Goal: Information Seeking & Learning: Learn about a topic

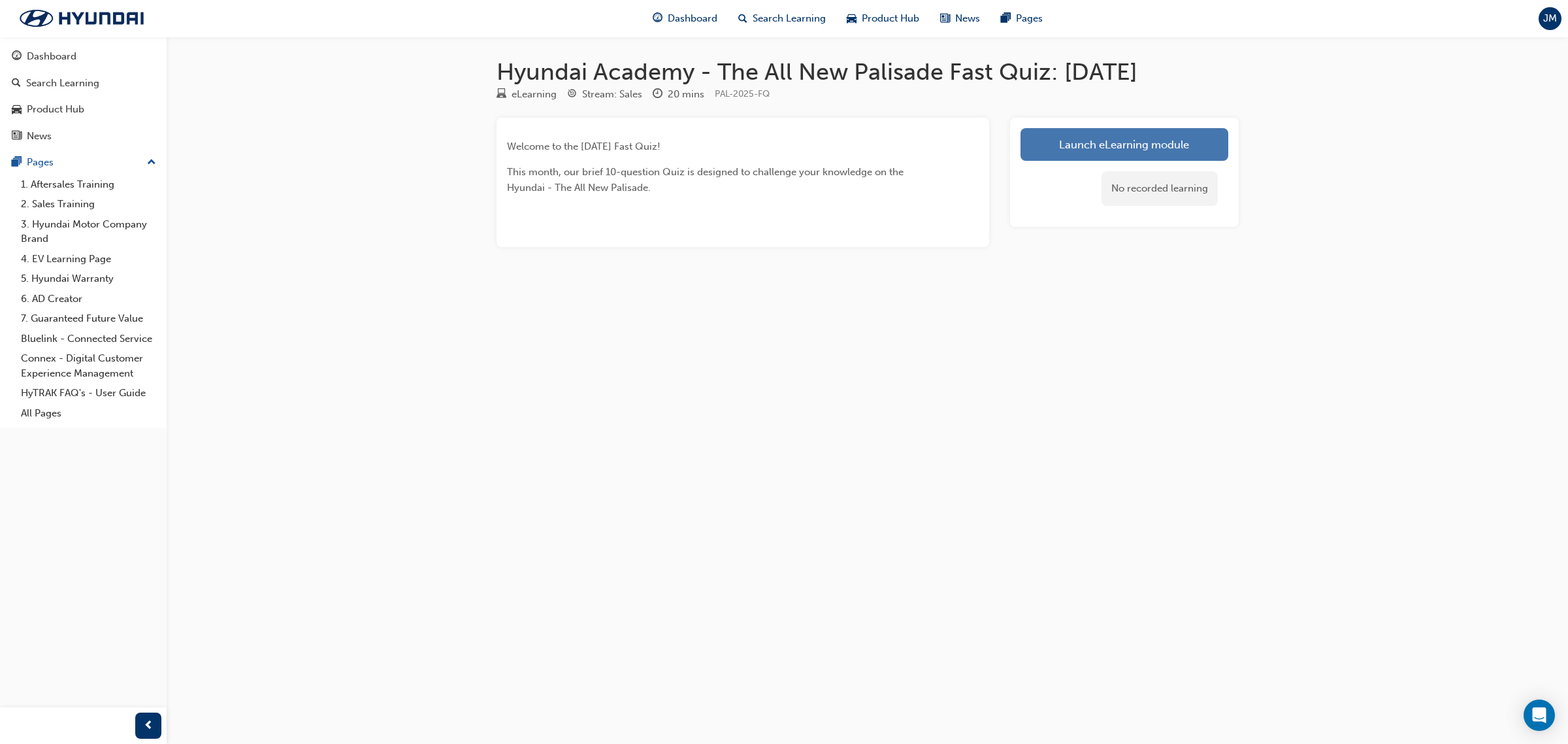
click at [1063, 154] on link "Launch eLearning module" at bounding box center [1124, 145] width 208 height 33
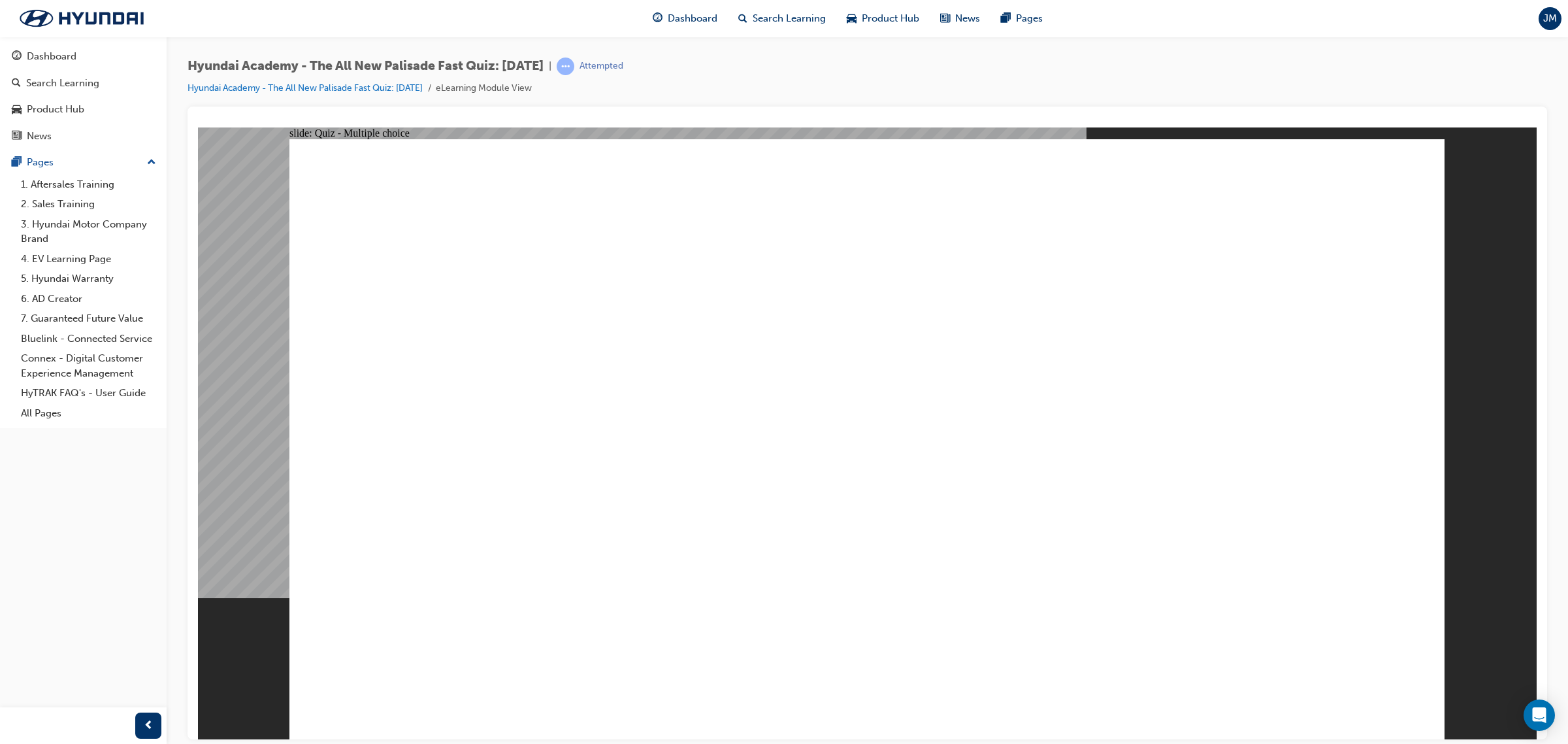
radio input "false"
radio input "true"
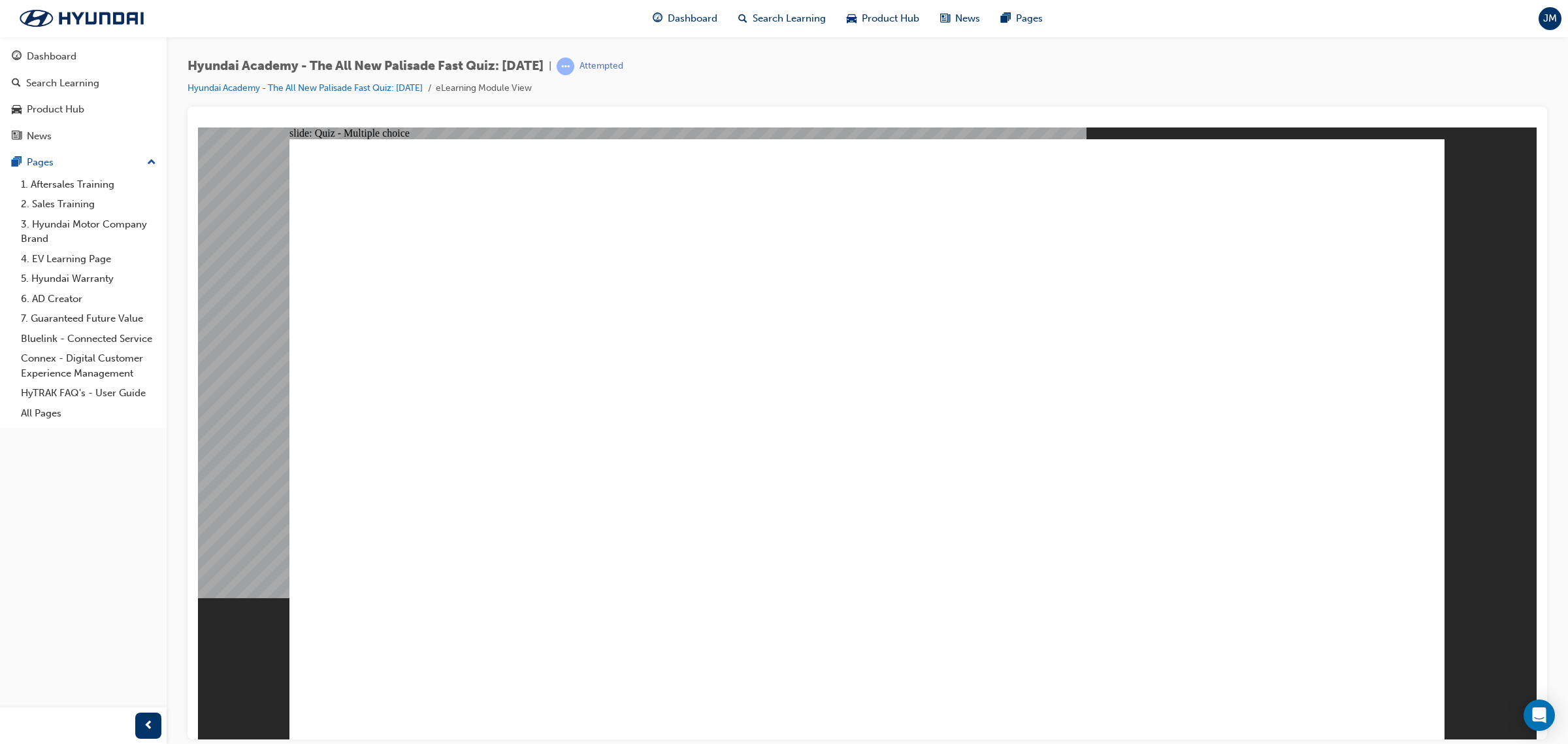
radio input "true"
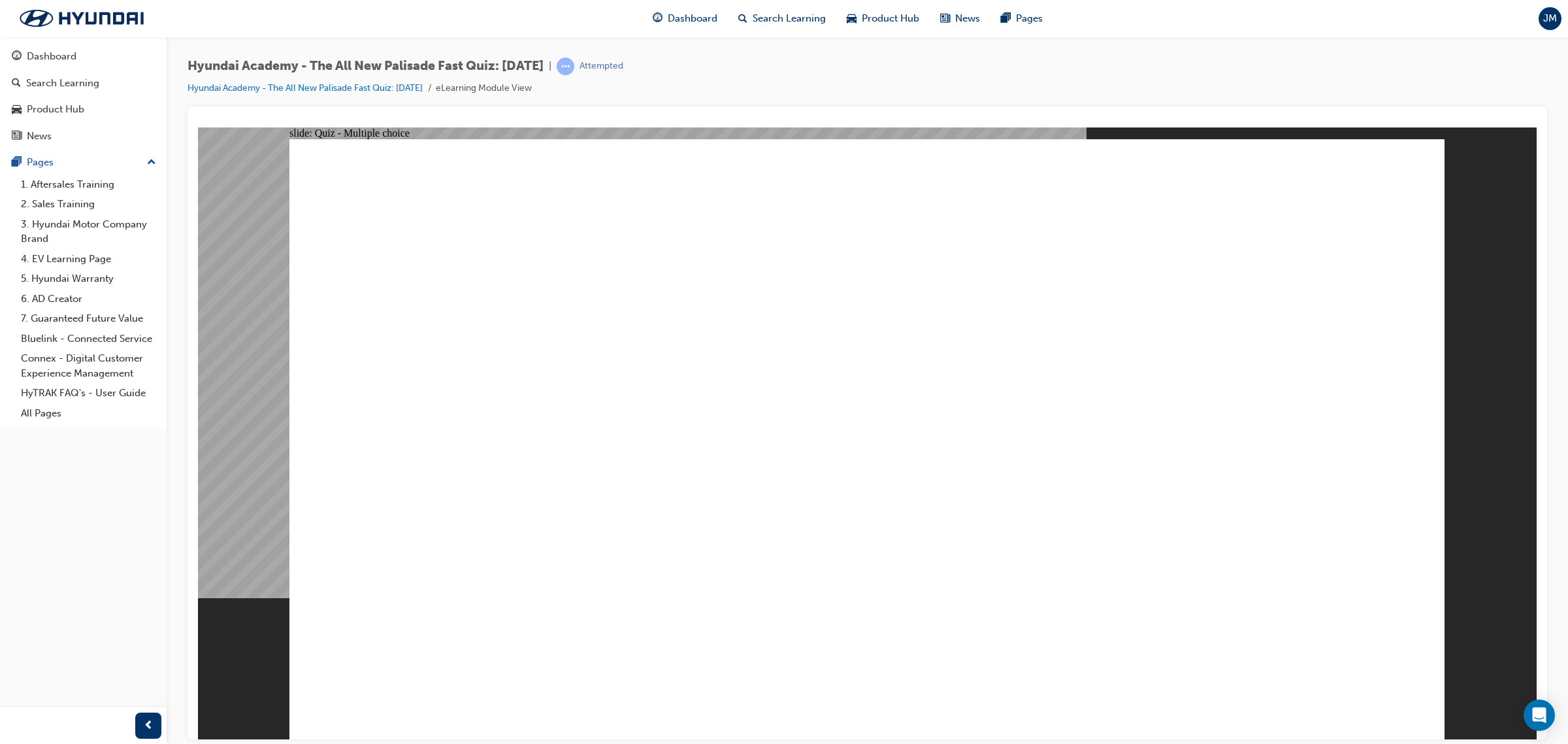
radio input "true"
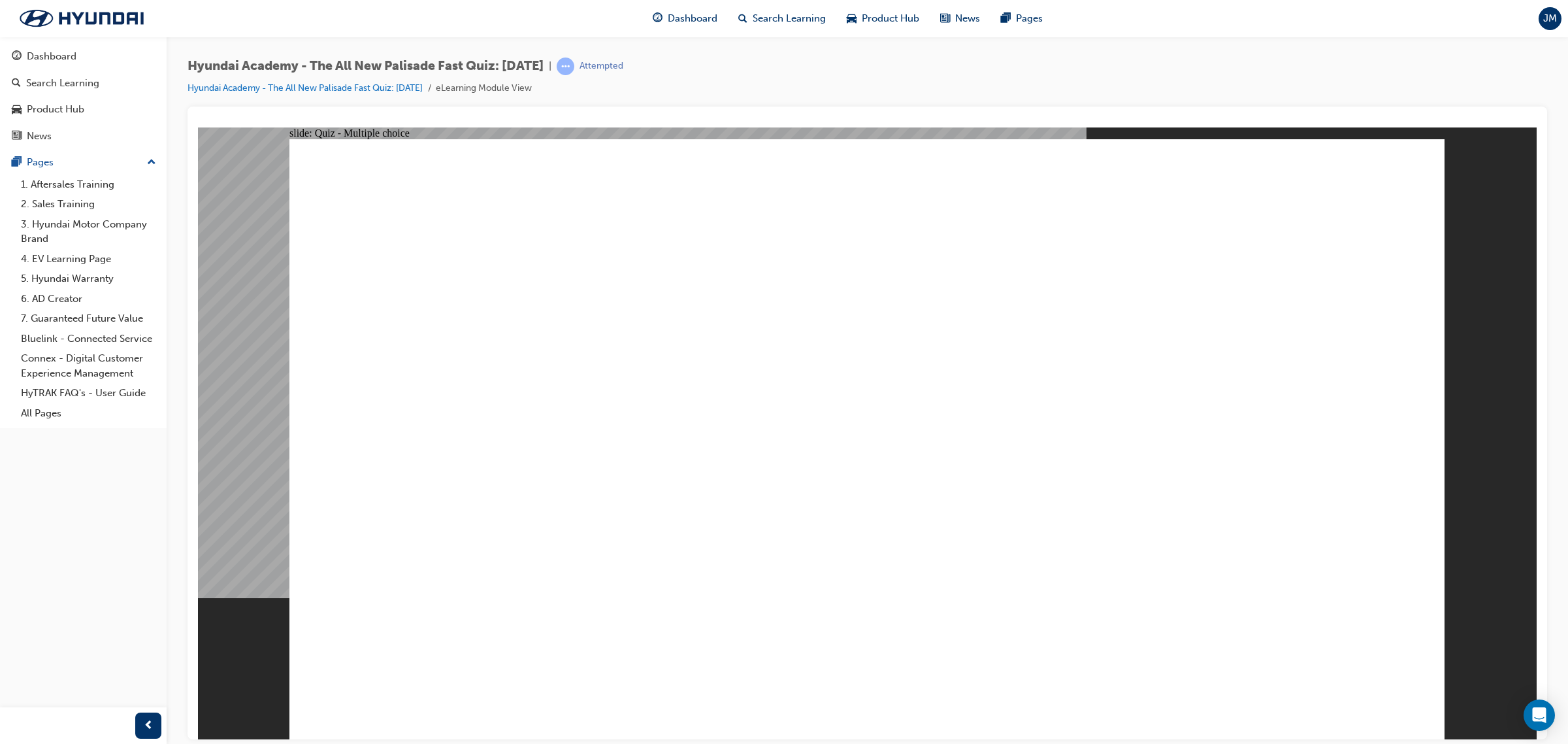
radio input "true"
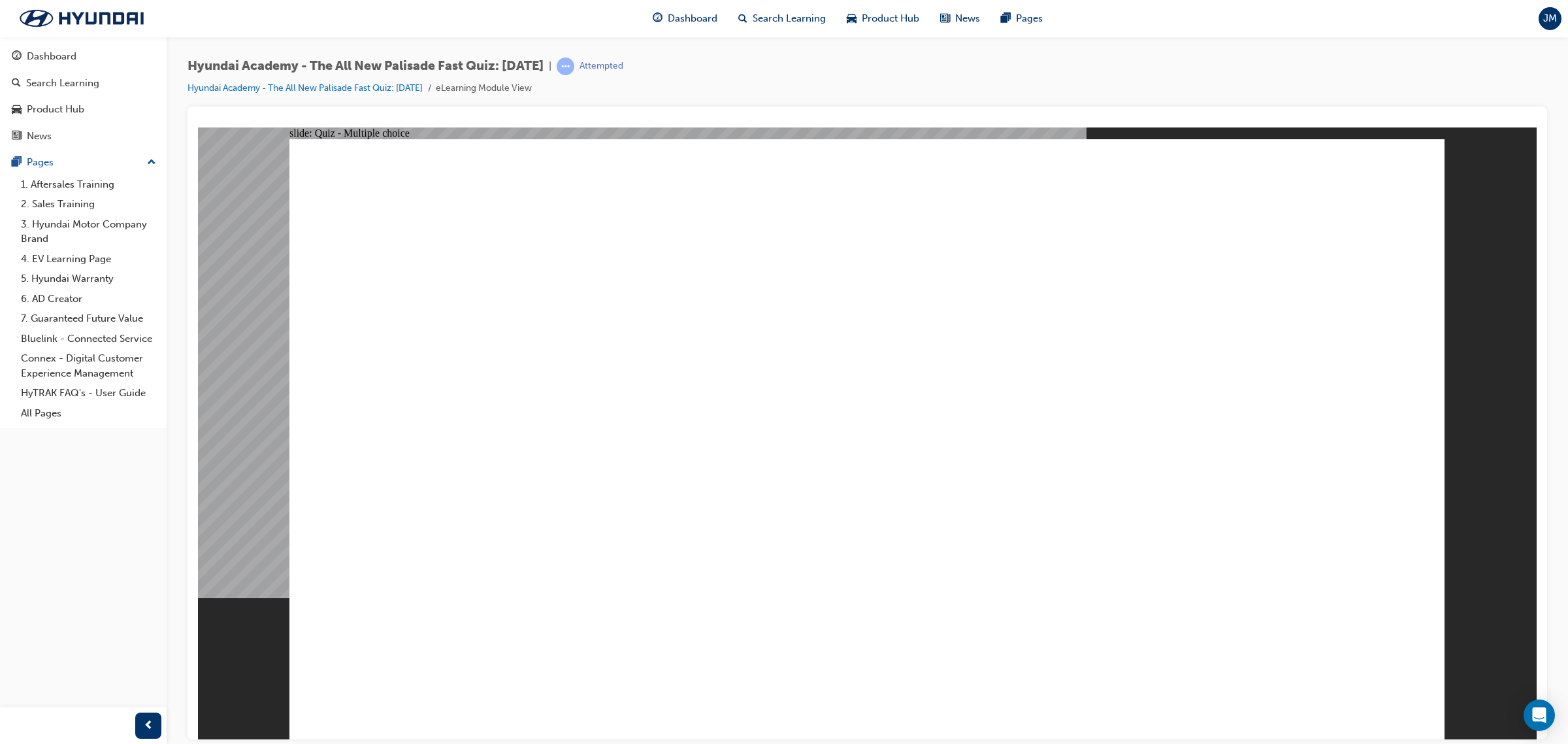
checkbox input "true"
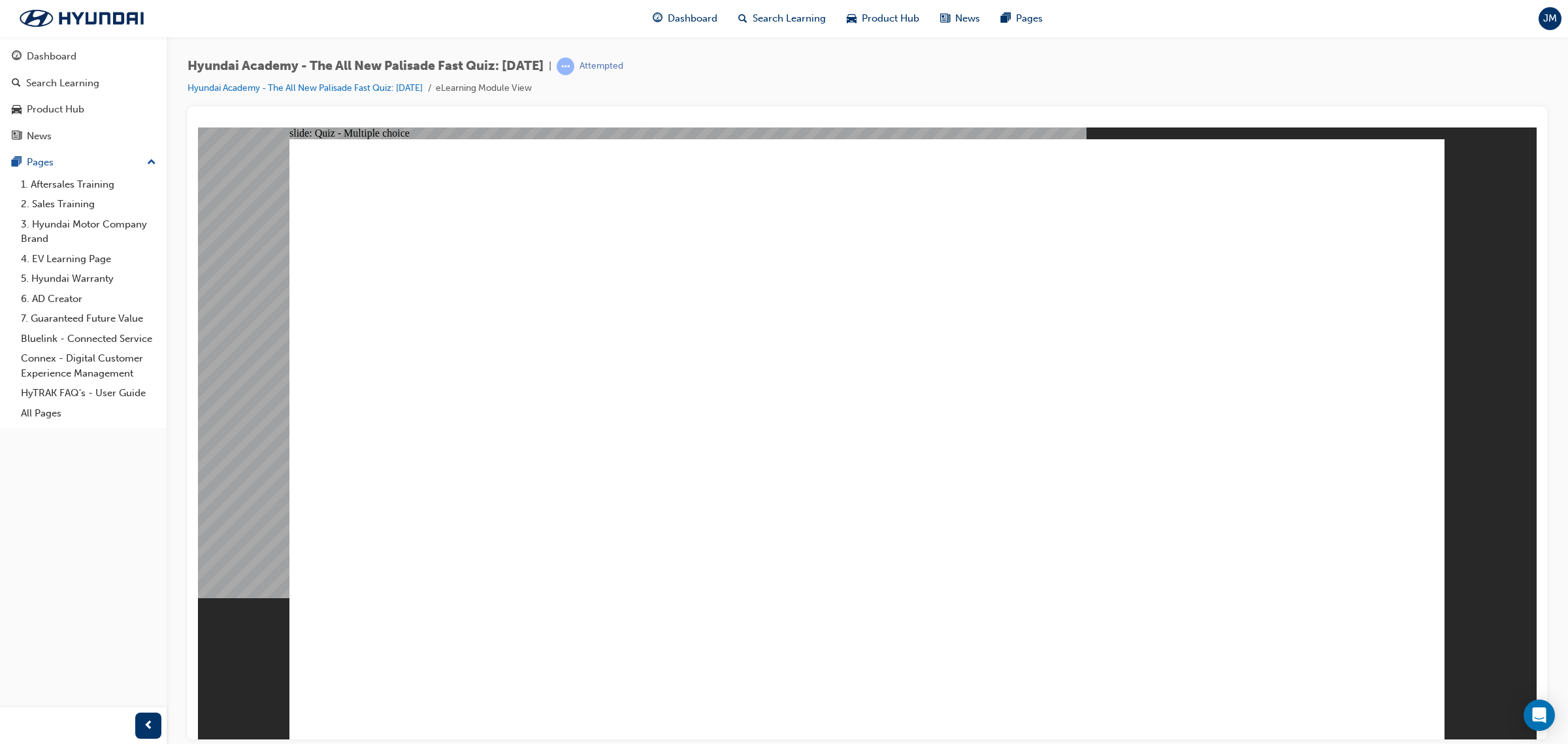
radio input "true"
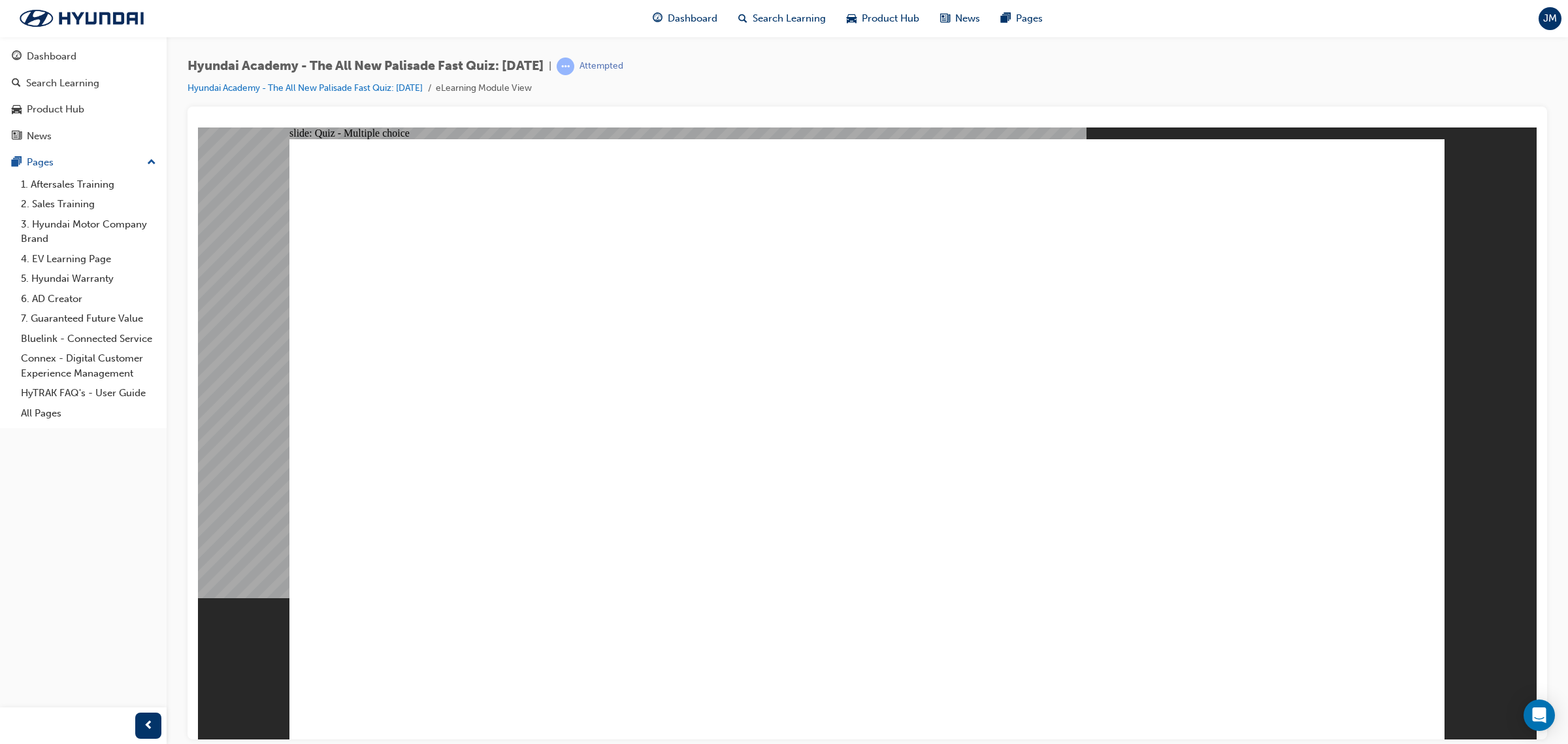
radio input "true"
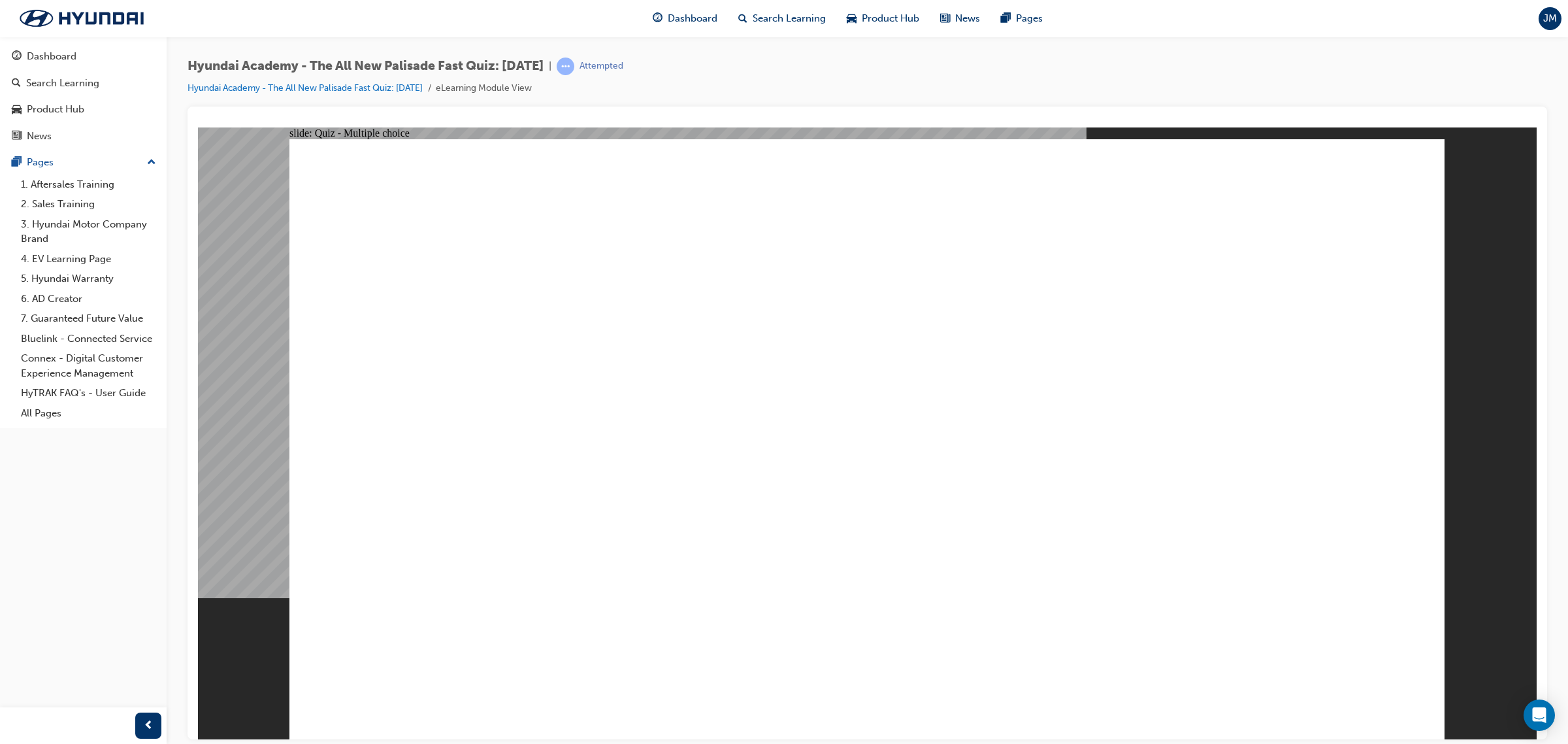
checkbox input "true"
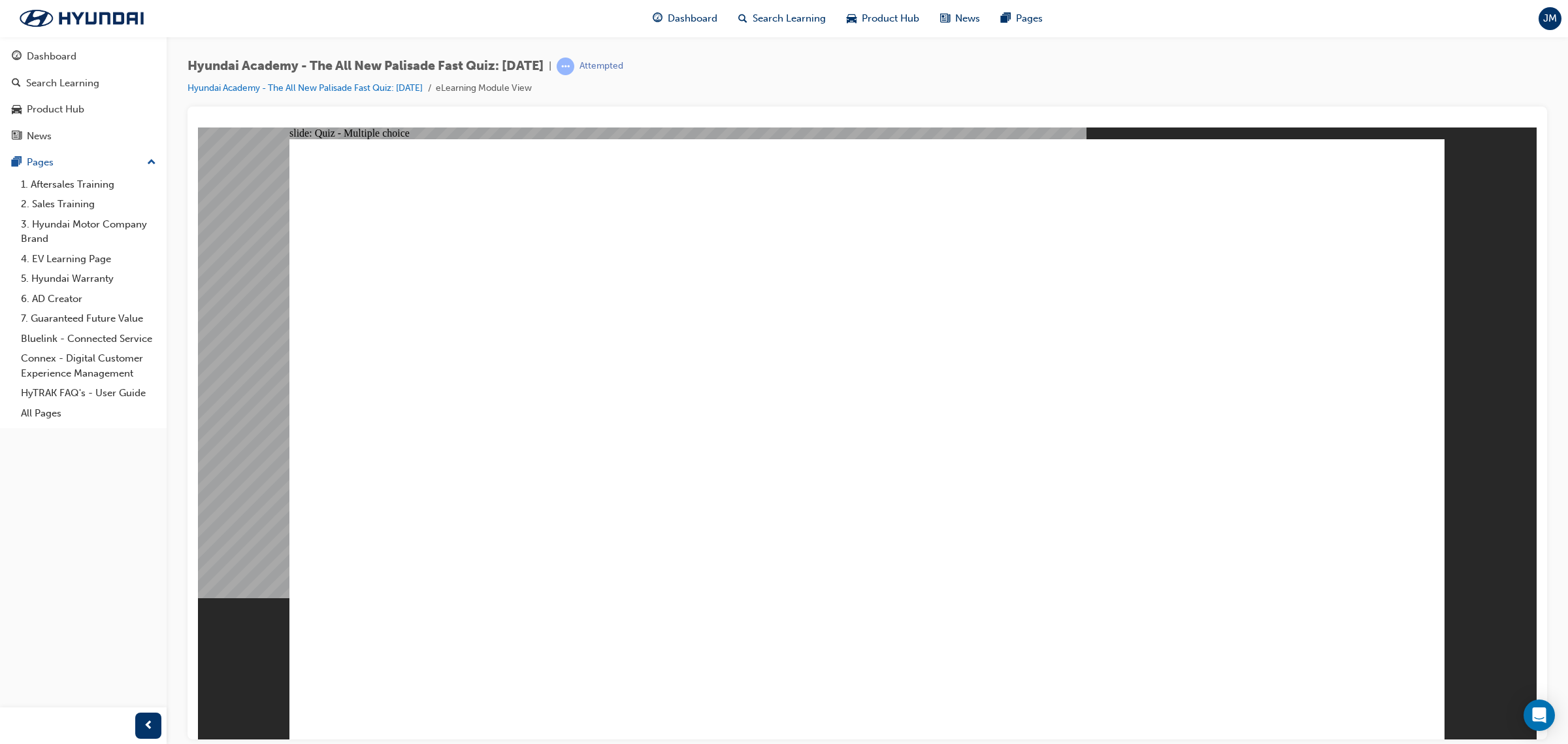
checkbox input "true"
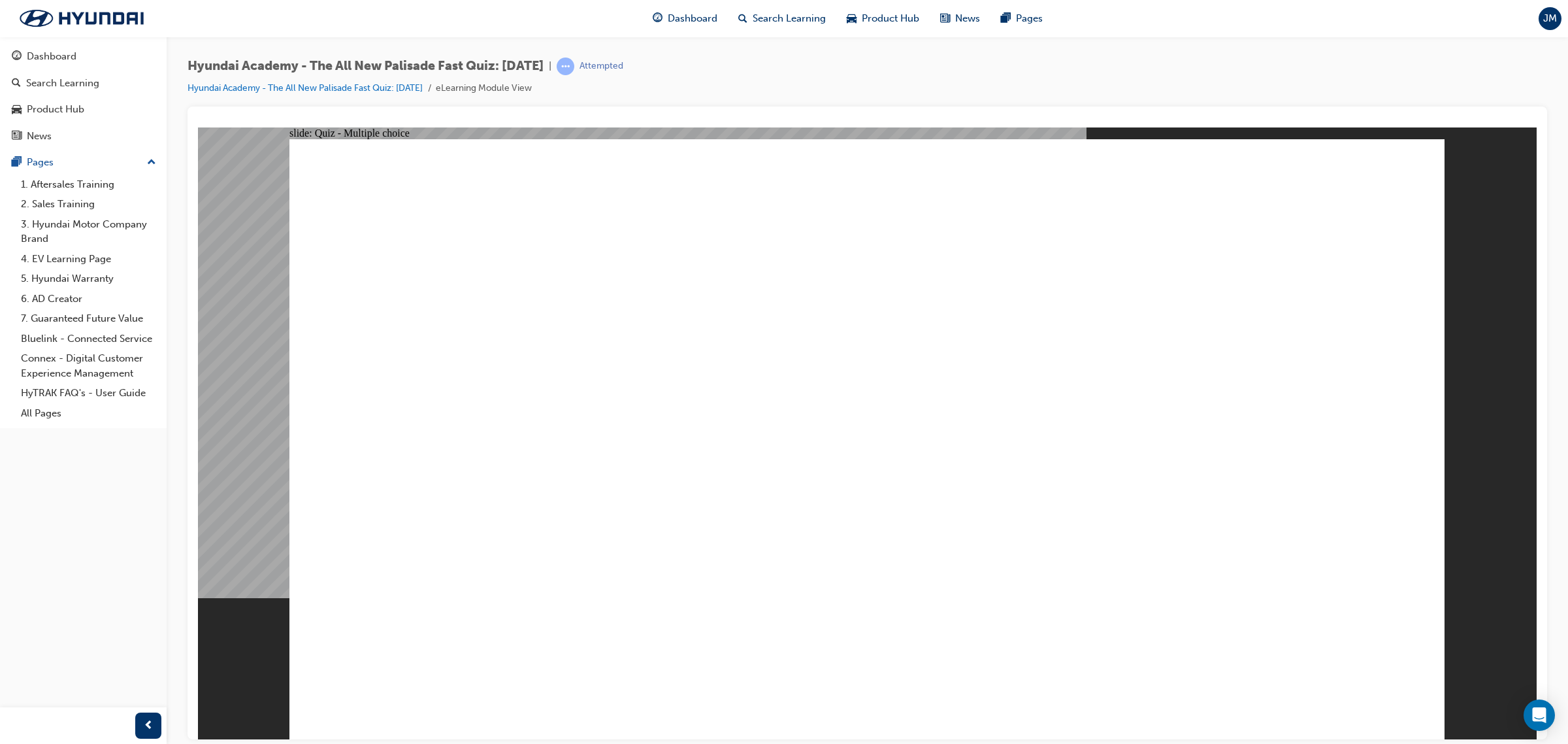
checkbox input "true"
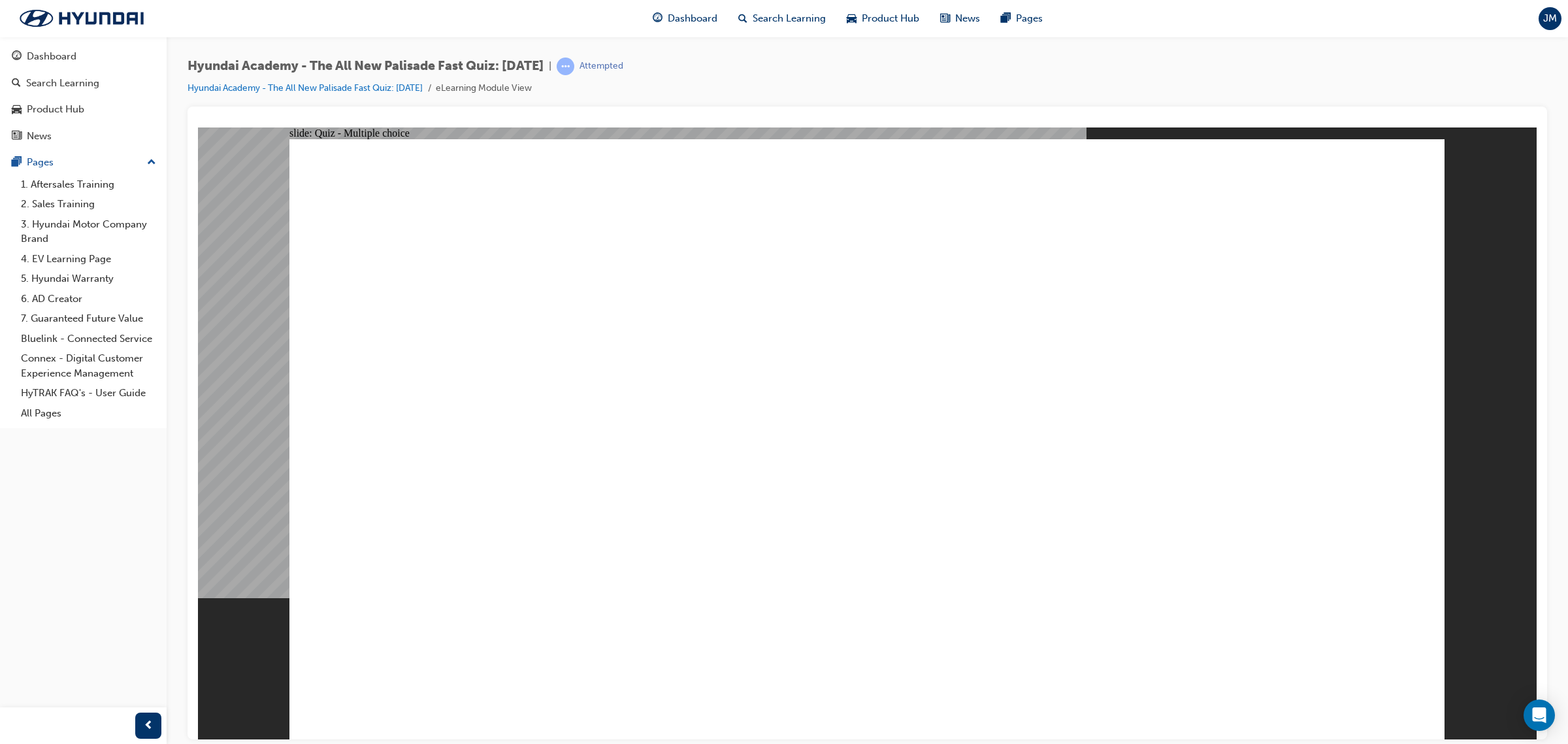
radio input "true"
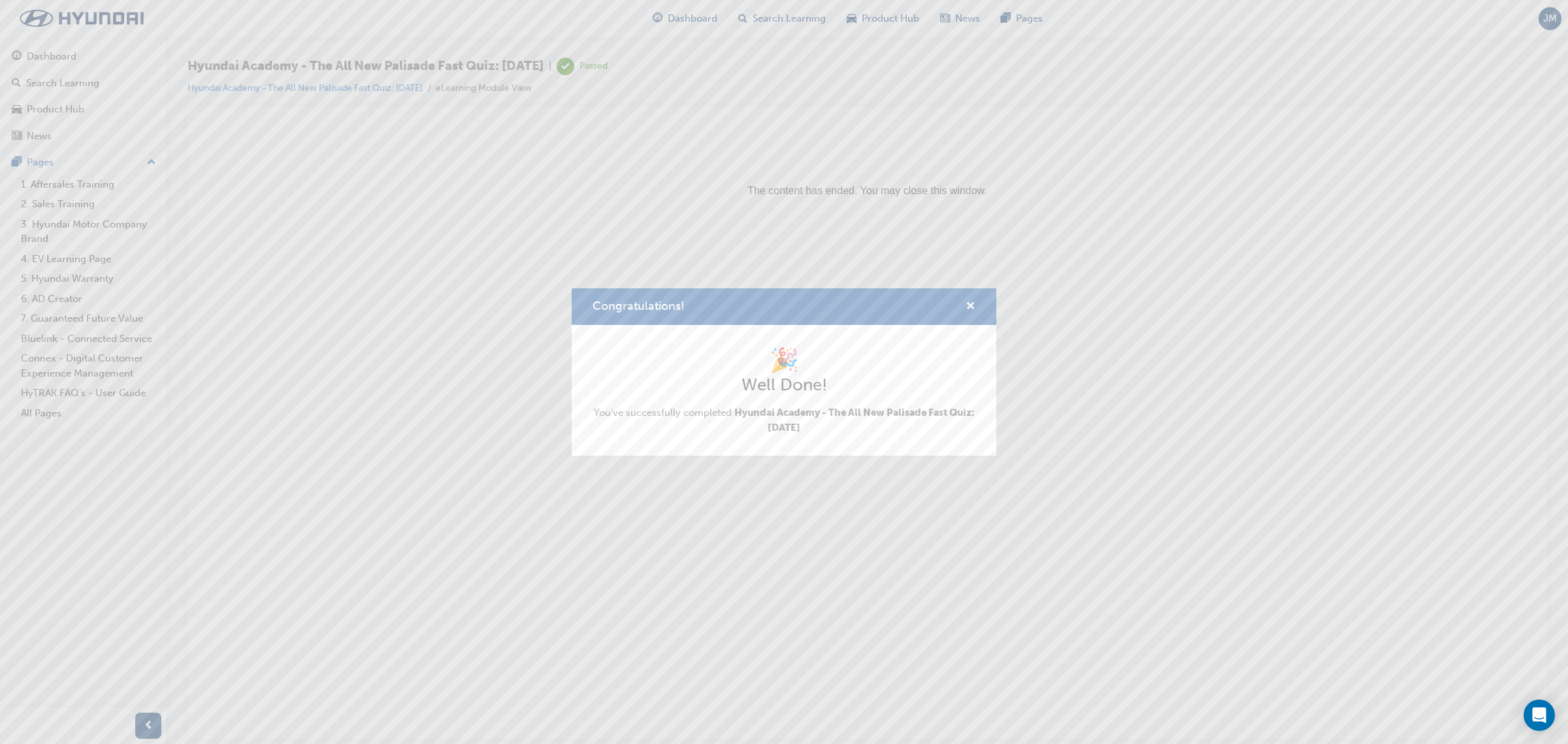
click at [980, 309] on div "Congratulations!" at bounding box center [784, 307] width 425 height 38
click at [968, 309] on span "cross-icon" at bounding box center [970, 307] width 10 height 12
